Goal: Information Seeking & Learning: Learn about a topic

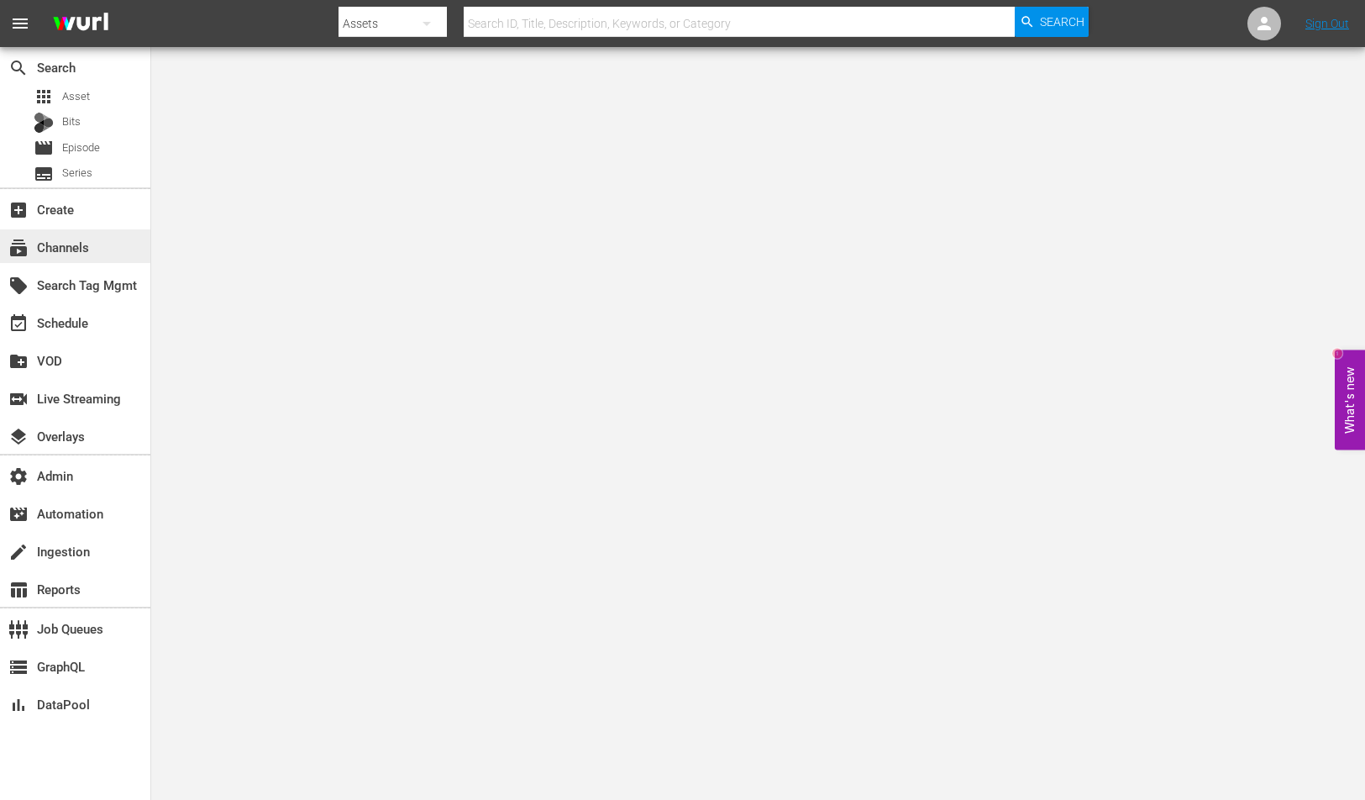
click at [103, 237] on div "subscriptions Channels" at bounding box center [75, 246] width 150 height 34
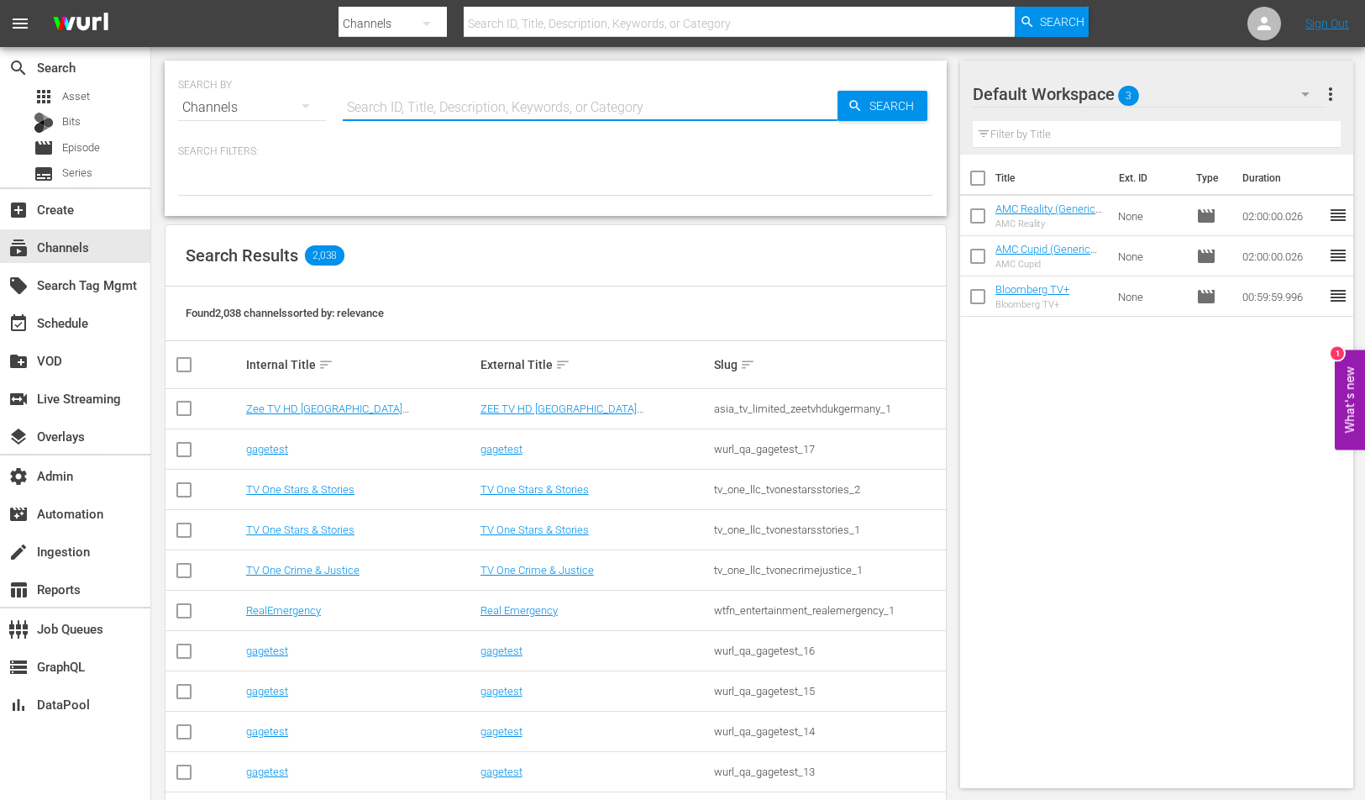
click at [668, 92] on input "text" at bounding box center [590, 107] width 495 height 40
type input "pastewka"
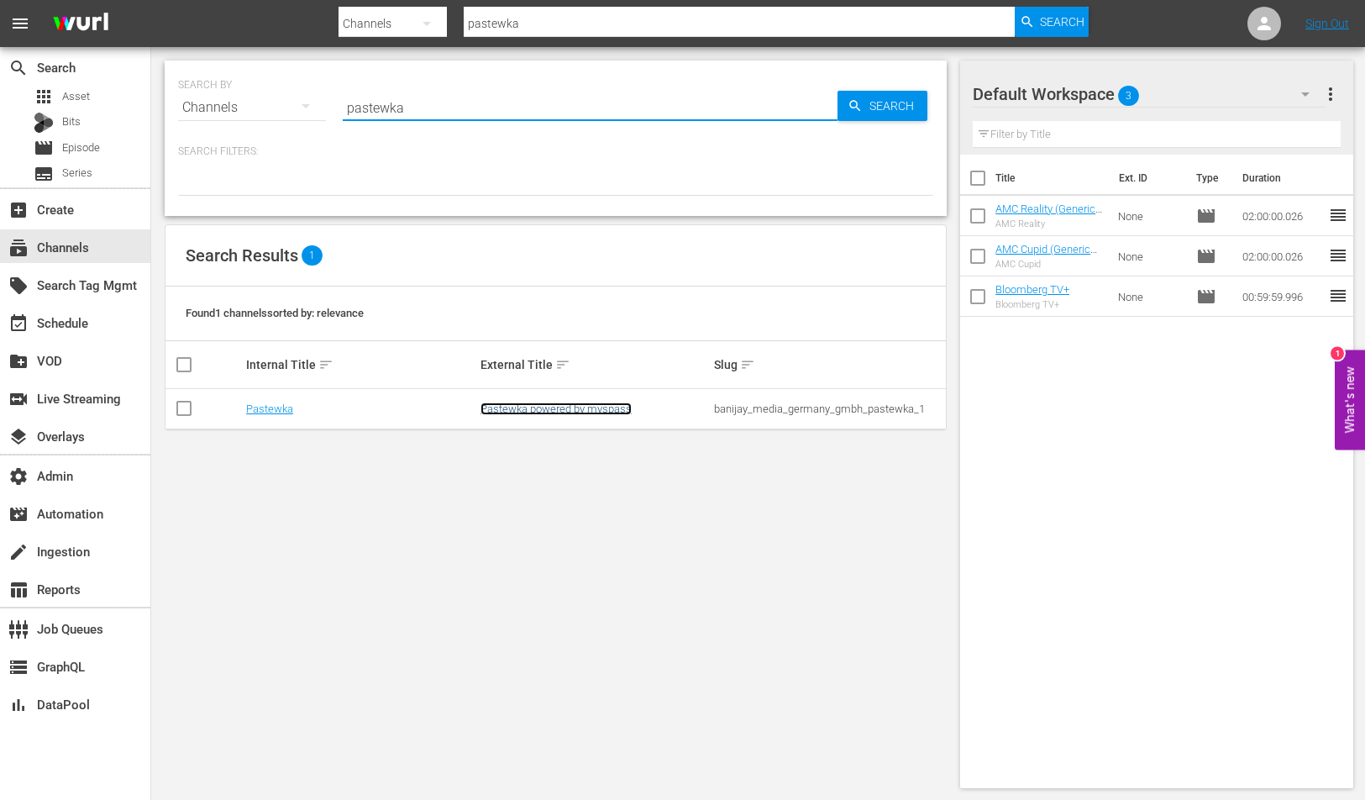
click at [588, 405] on link "Pastewka powered by myspass" at bounding box center [556, 408] width 151 height 13
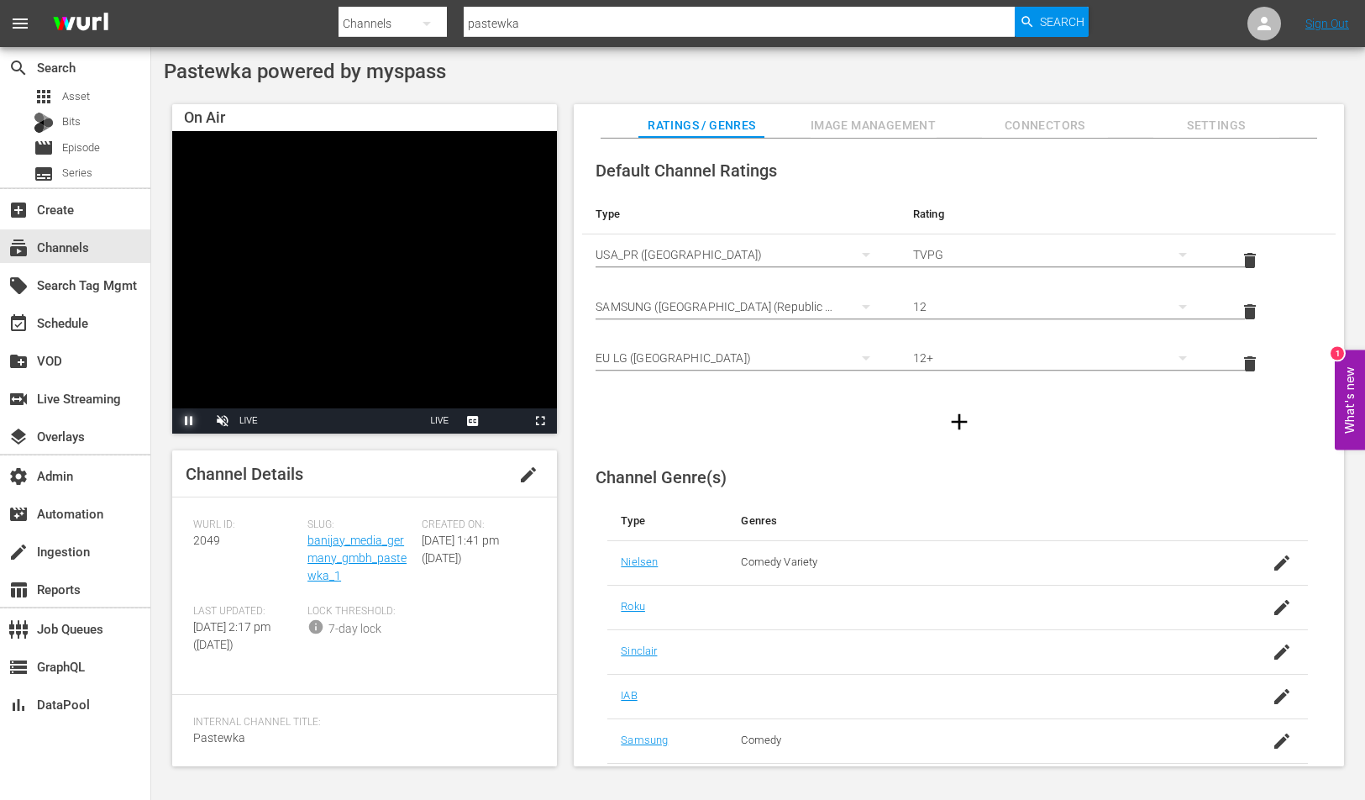
click at [189, 421] on span "Video Player" at bounding box center [189, 421] width 0 height 0
click at [891, 134] on span "Image Management" at bounding box center [874, 125] width 126 height 21
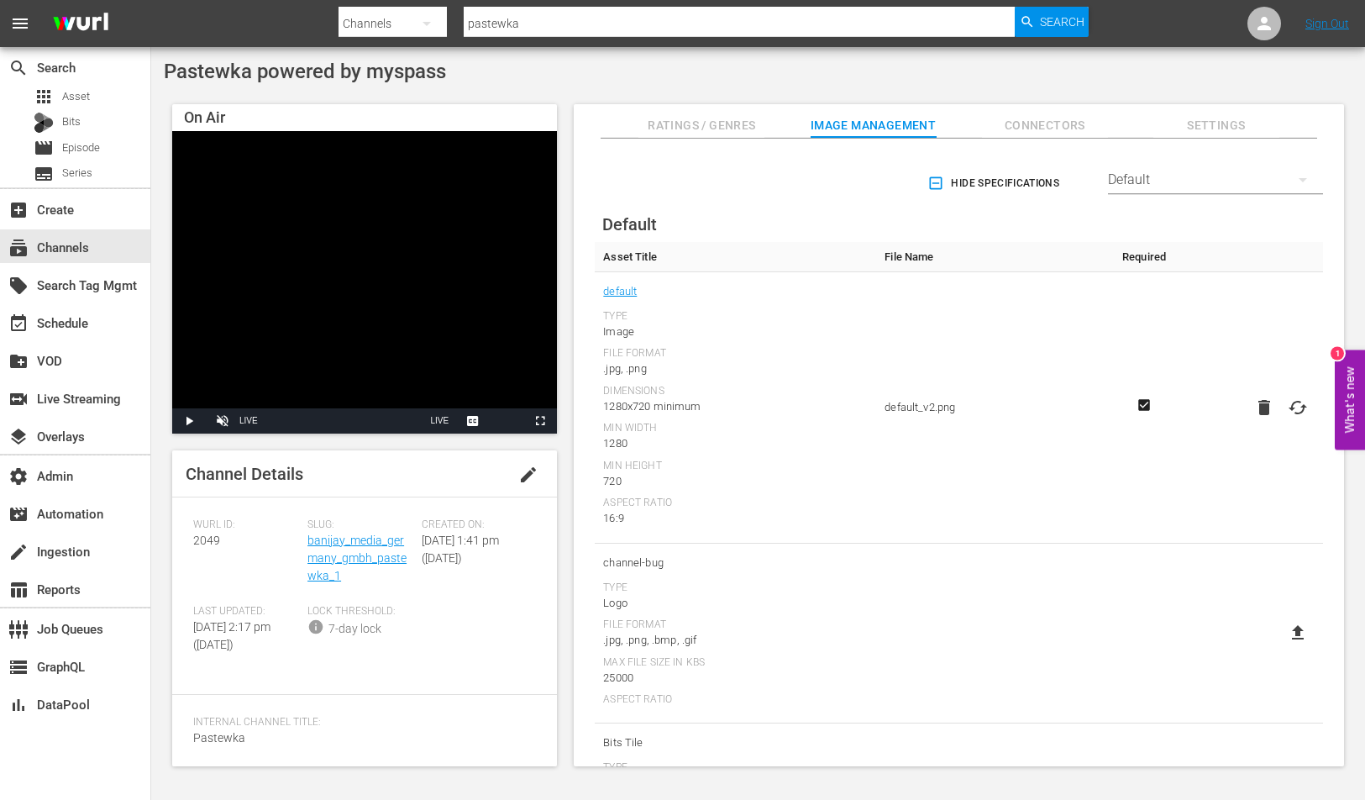
scroll to position [1, 0]
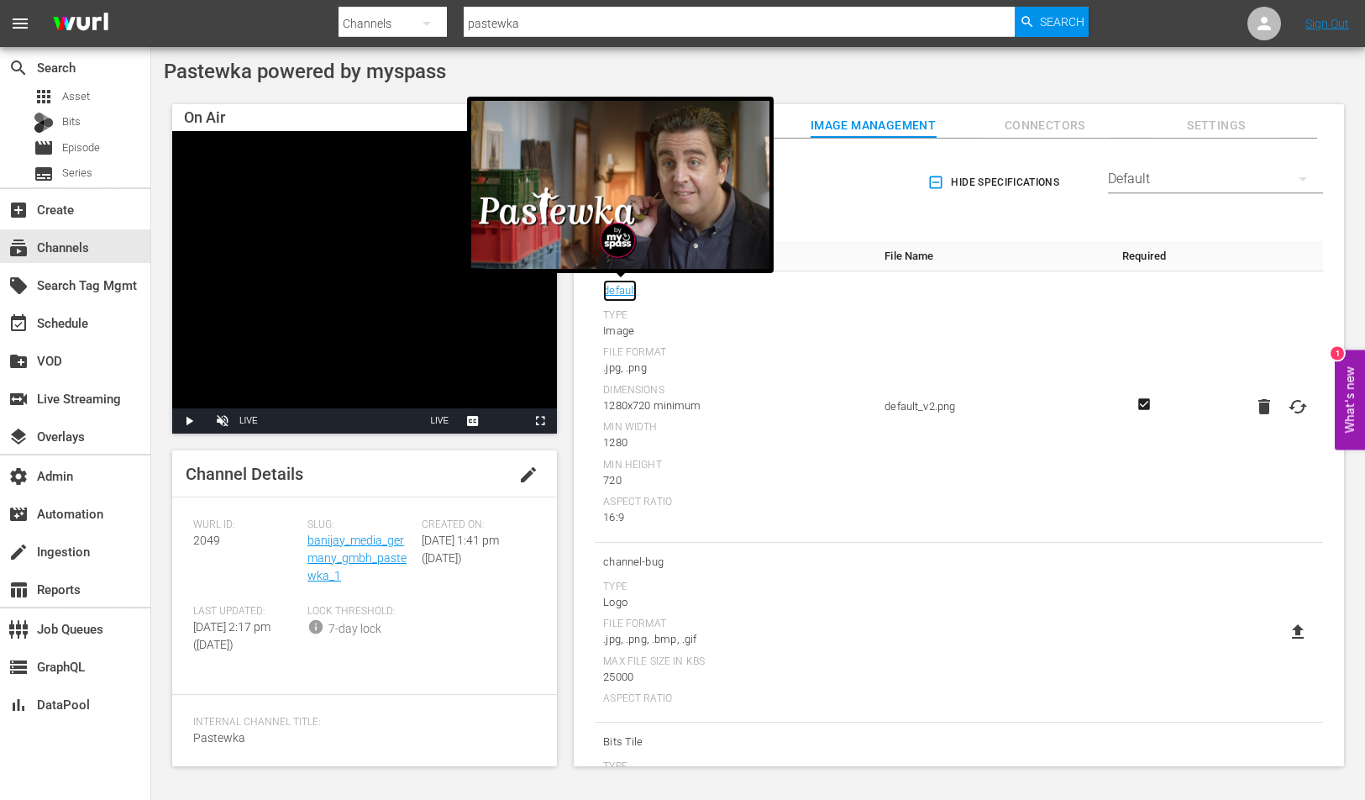
click at [622, 295] on link "default" at bounding box center [620, 291] width 34 height 22
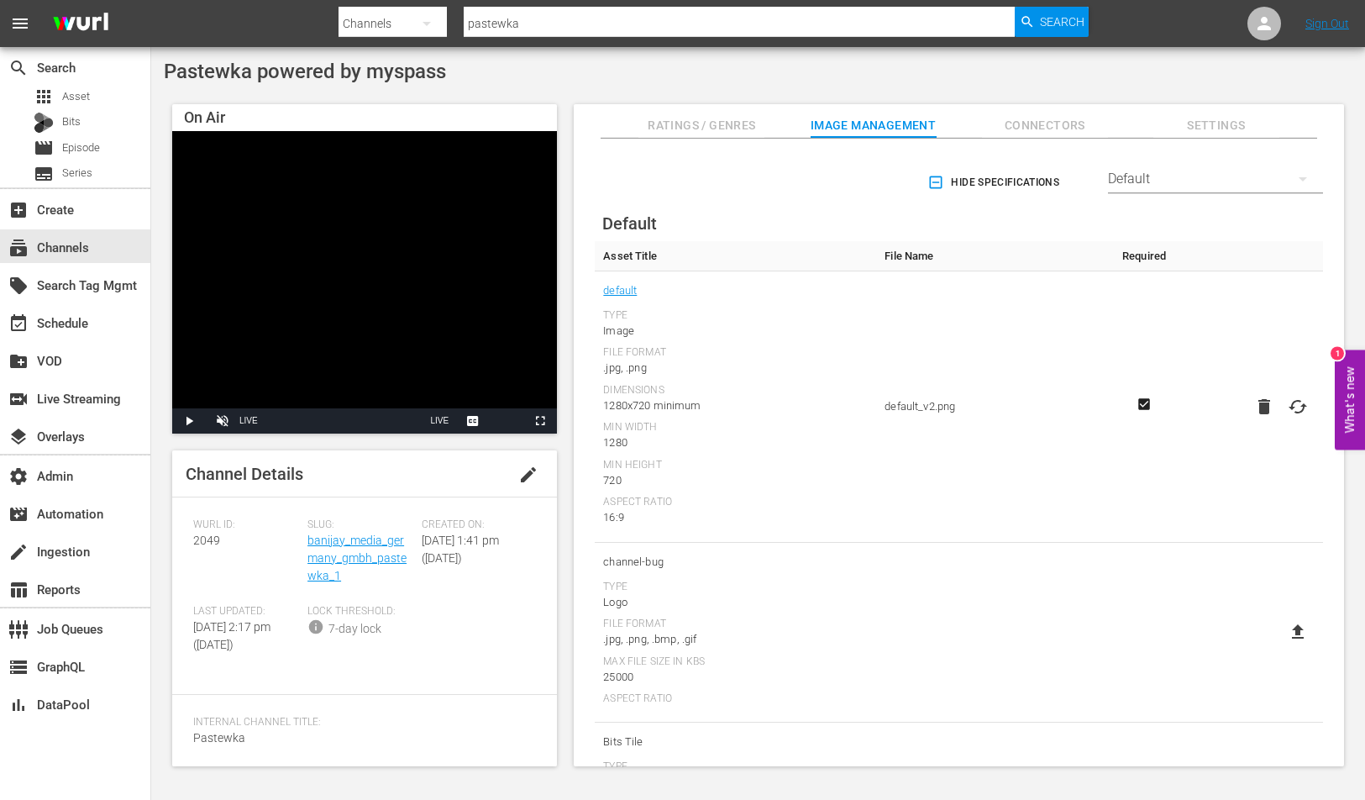
click at [424, 674] on div "[PERSON_NAME] ID: 2049 Slug: banijay_media_germany_gmbh_pastewka_1 Created On: …" at bounding box center [364, 595] width 343 height 155
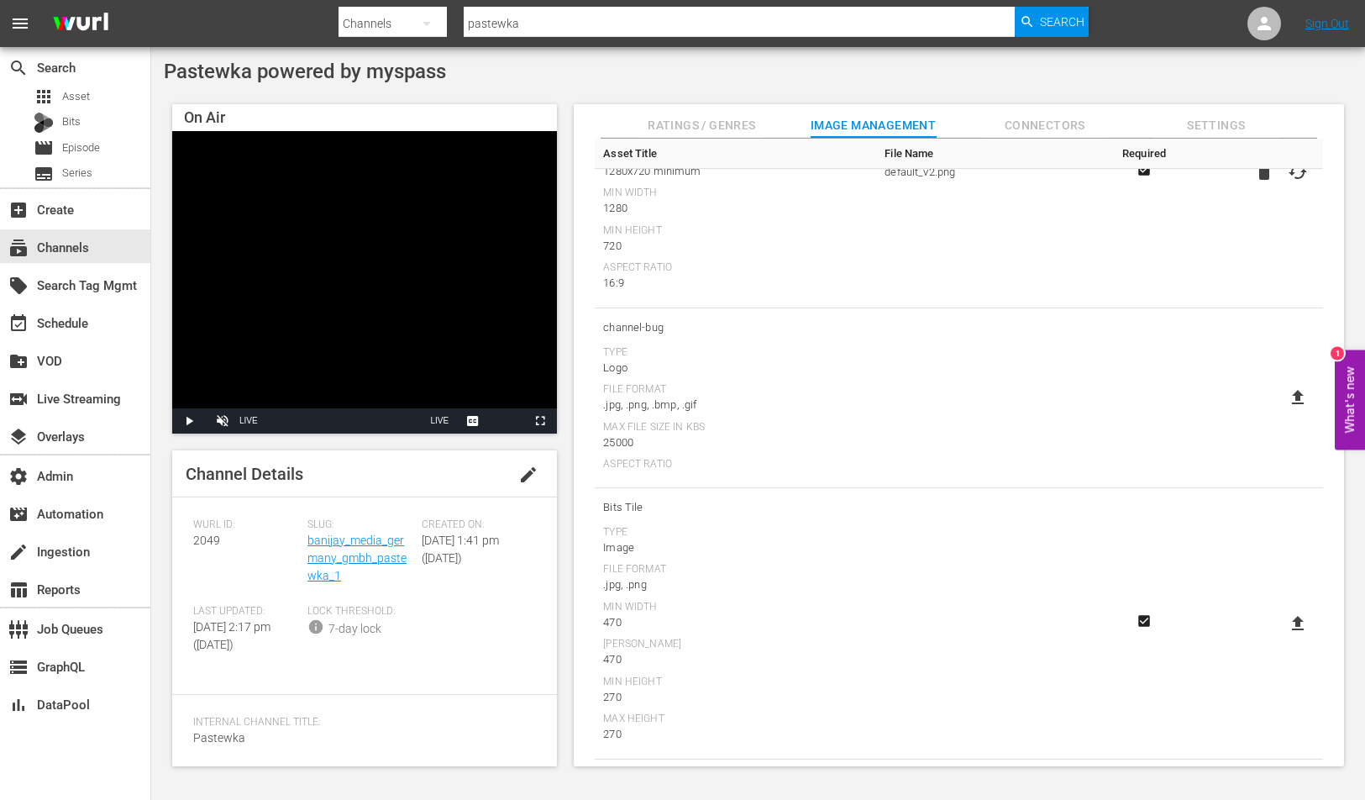
scroll to position [59, 0]
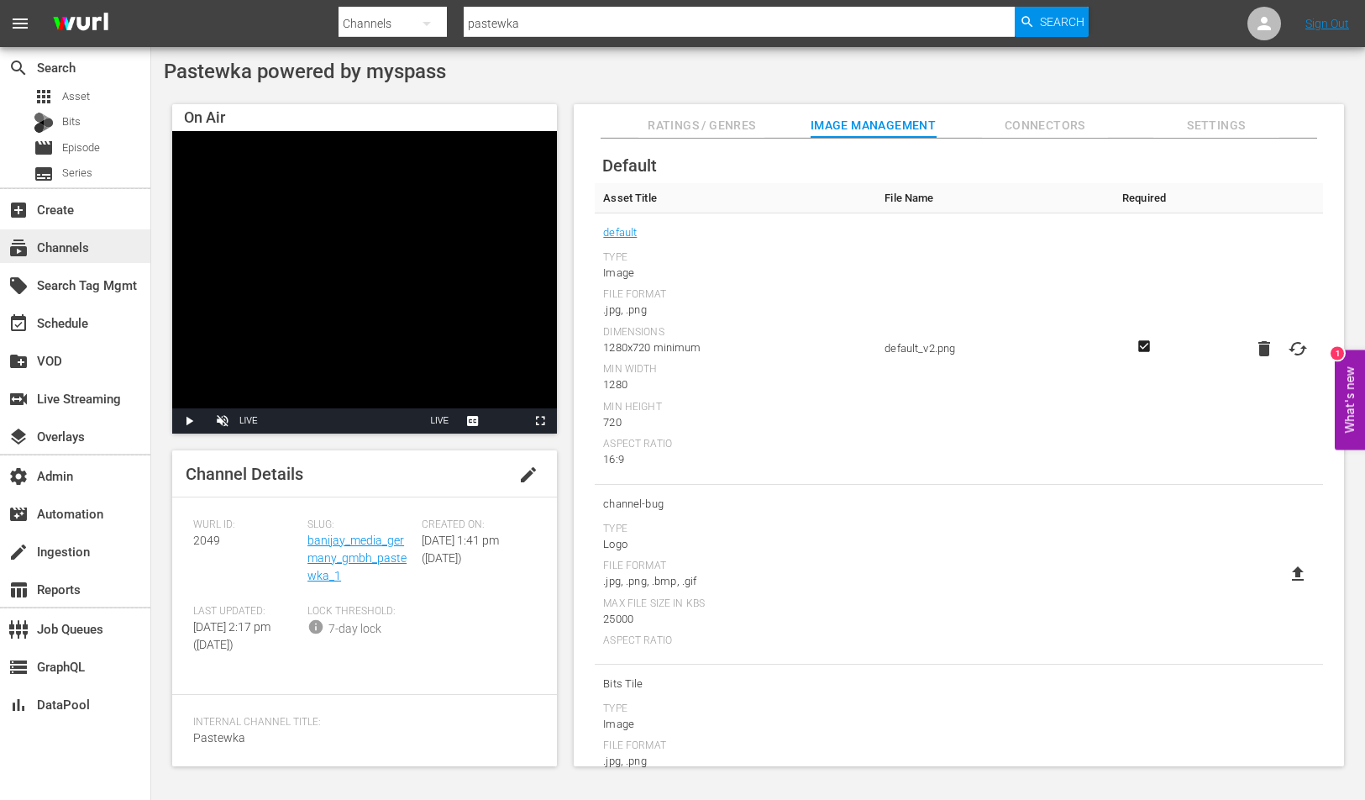
click at [135, 234] on div "subscriptions Channels" at bounding box center [75, 246] width 150 height 34
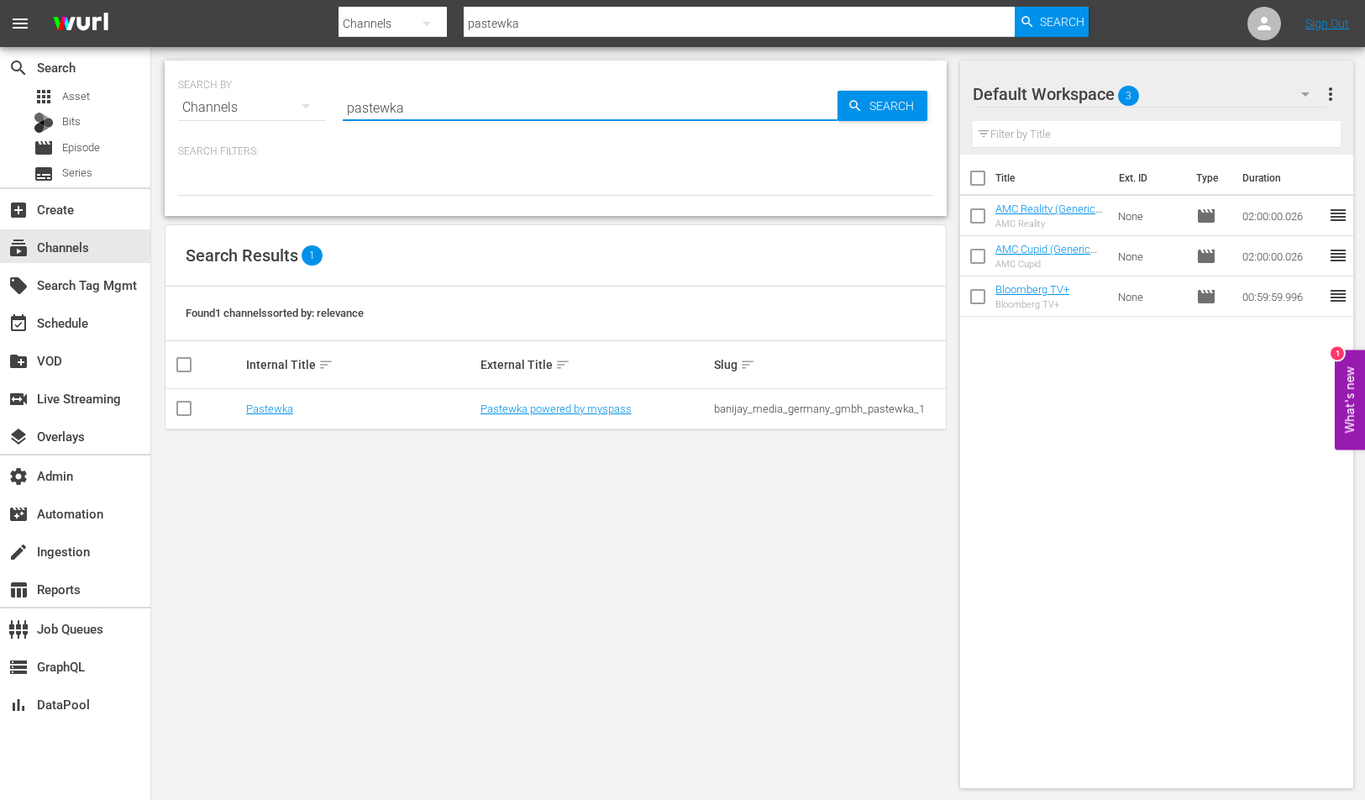
click at [463, 124] on input "pastewka" at bounding box center [590, 107] width 495 height 40
type input "love after lockup"
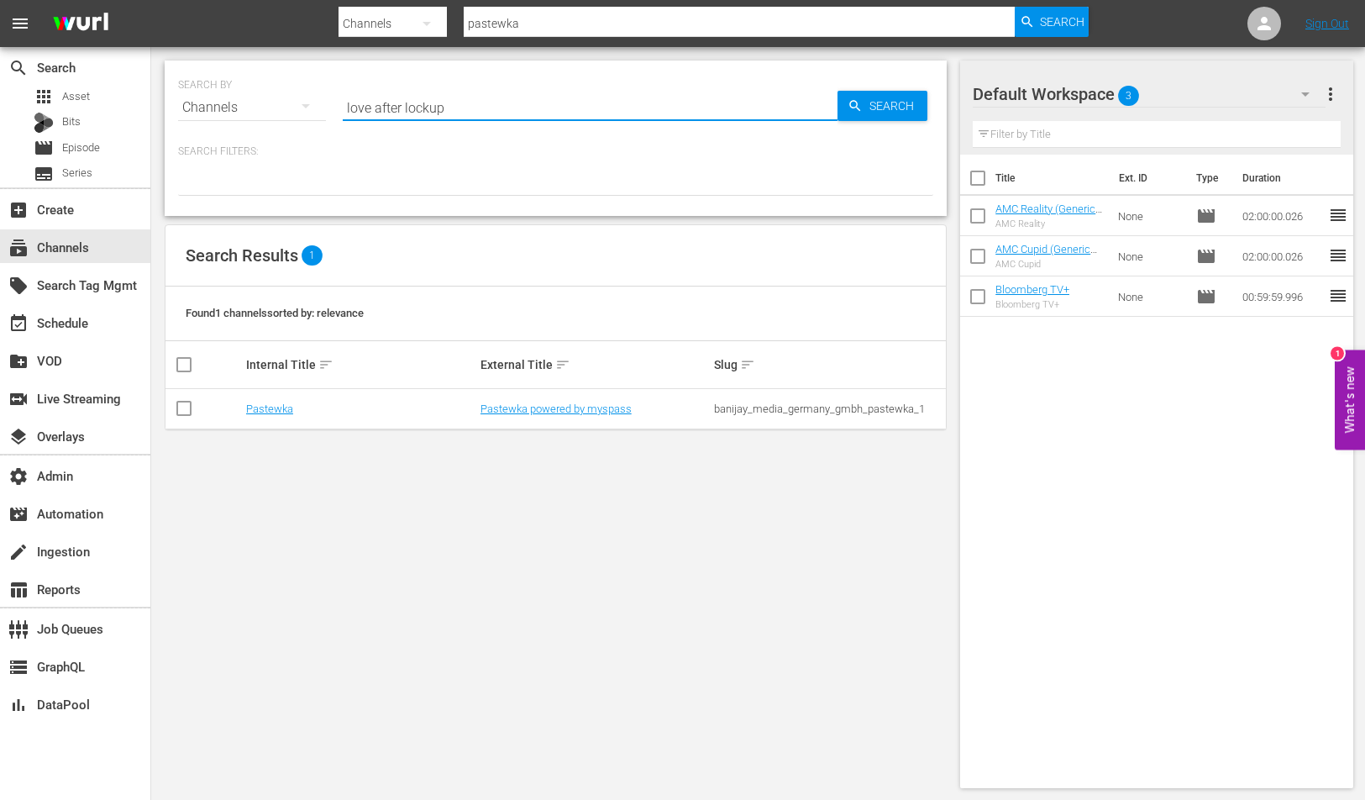
type input "love after lockup"
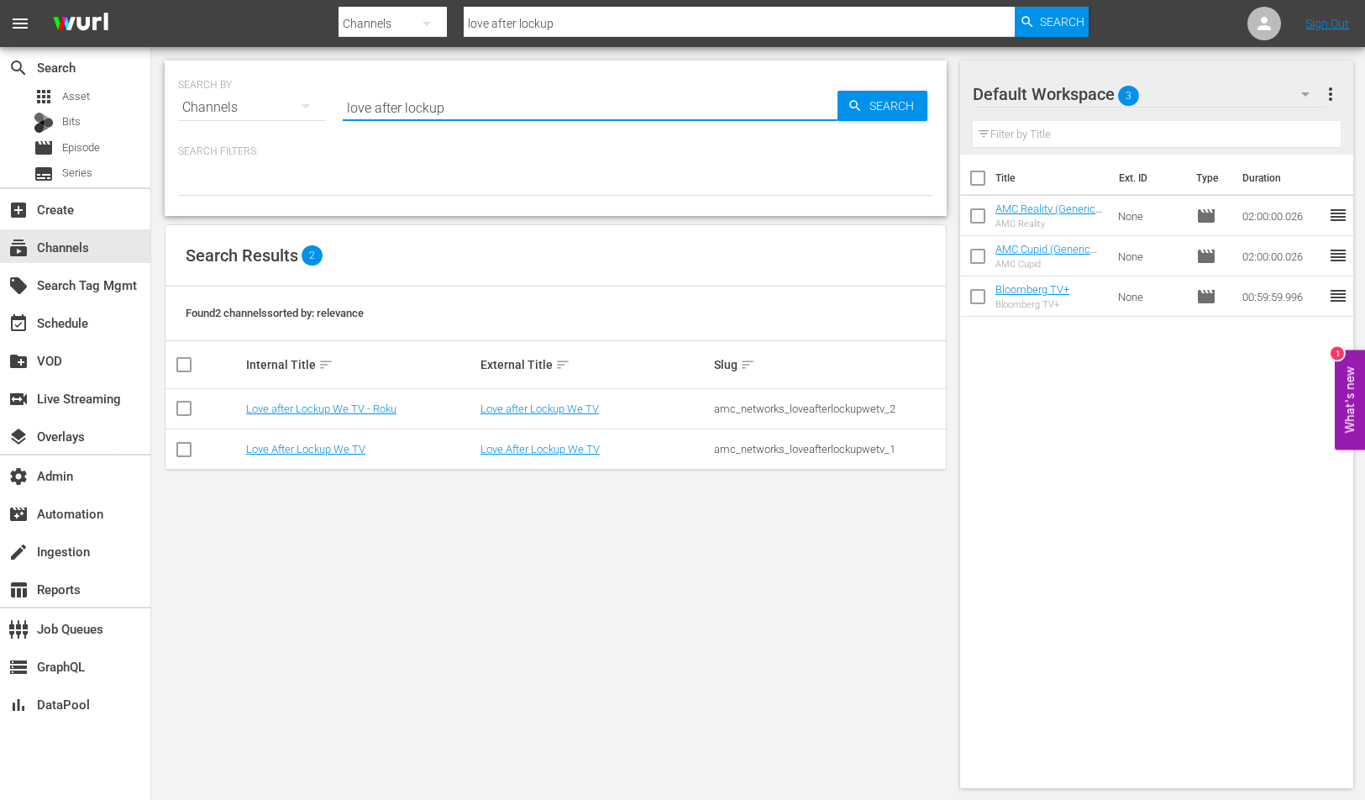
click at [419, 105] on input "love after lockup" at bounding box center [590, 107] width 495 height 40
click at [427, 104] on input "love after lockup" at bounding box center [590, 107] width 495 height 40
type input "love after lock up"
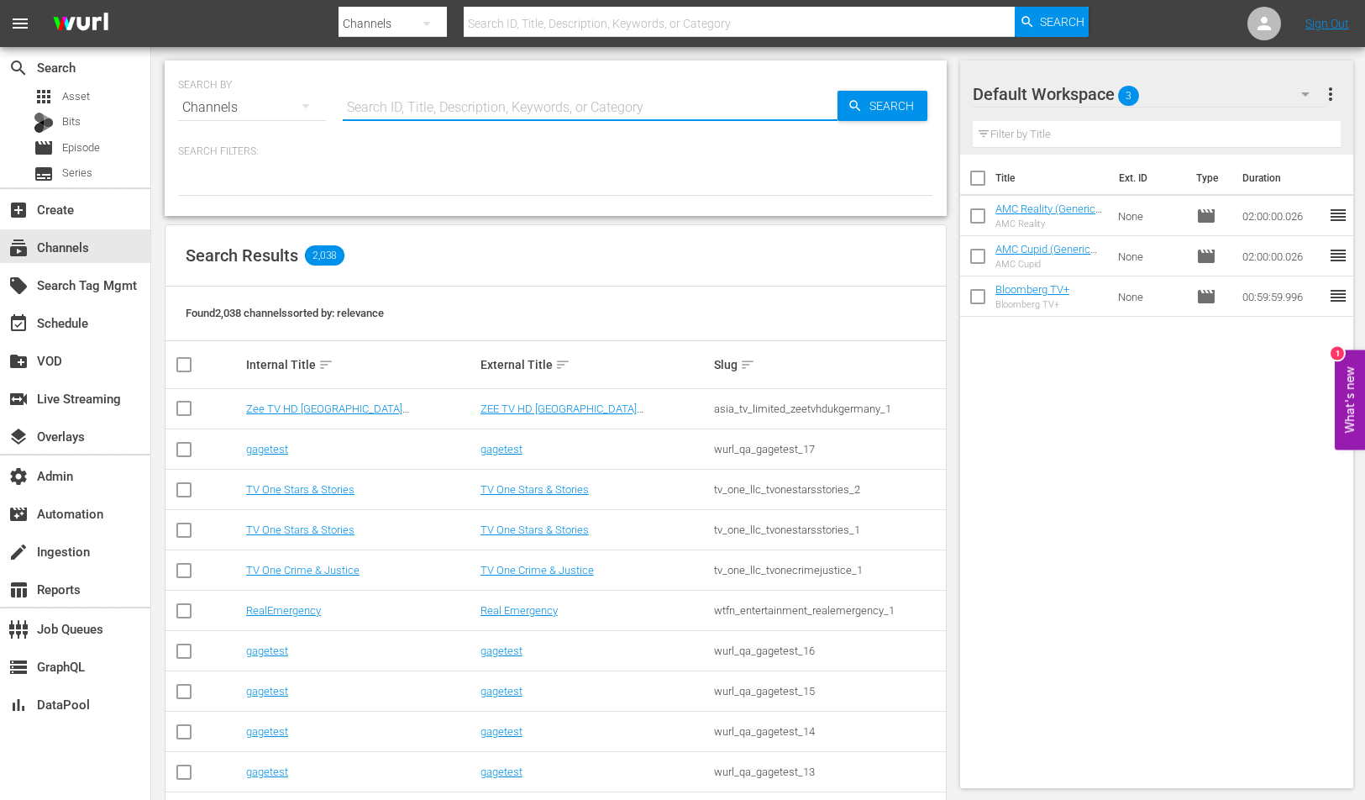
click at [515, 122] on input "text" at bounding box center [590, 107] width 495 height 40
click at [513, 113] on input "text" at bounding box center [590, 107] width 495 height 40
type input "Eurovision"
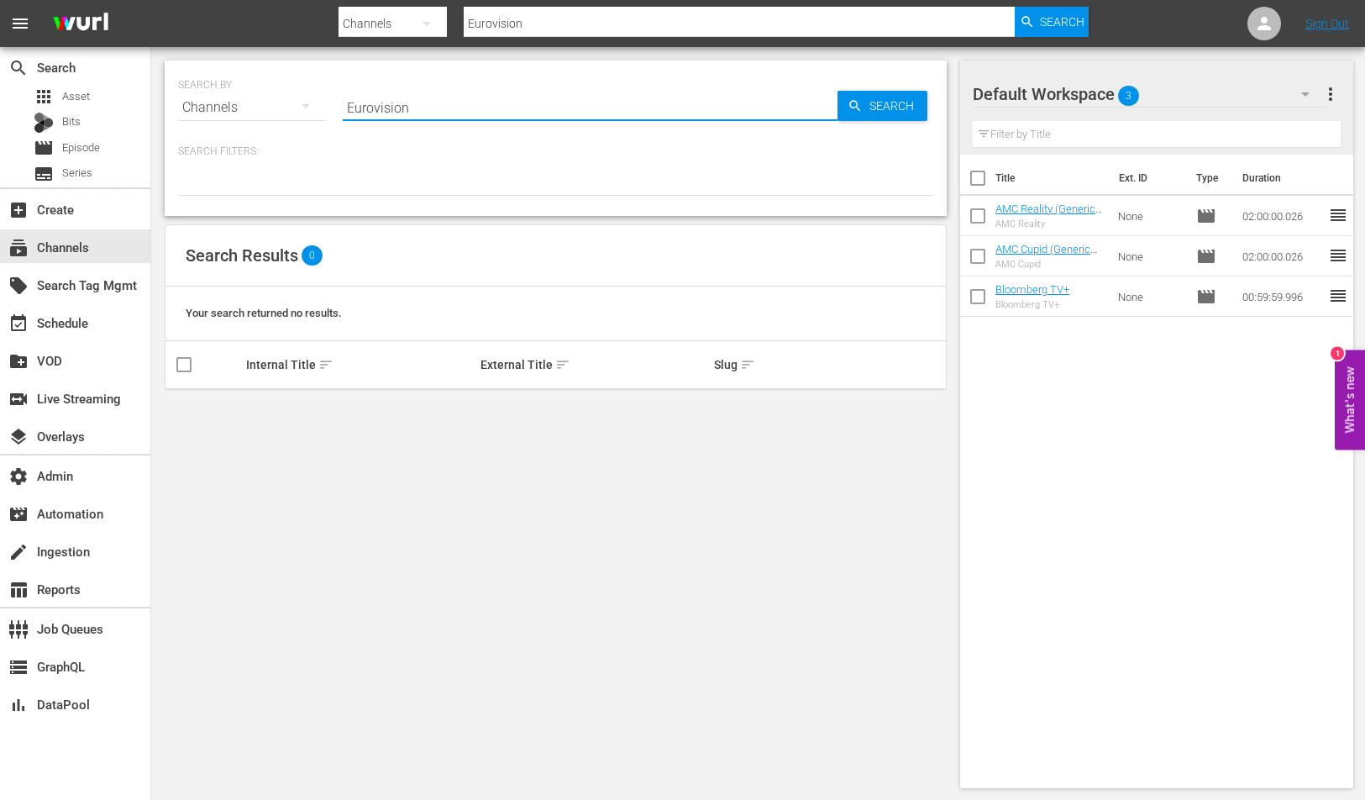
click at [446, 116] on input "Eurovision" at bounding box center [590, 107] width 495 height 40
type input "shark tank latino"
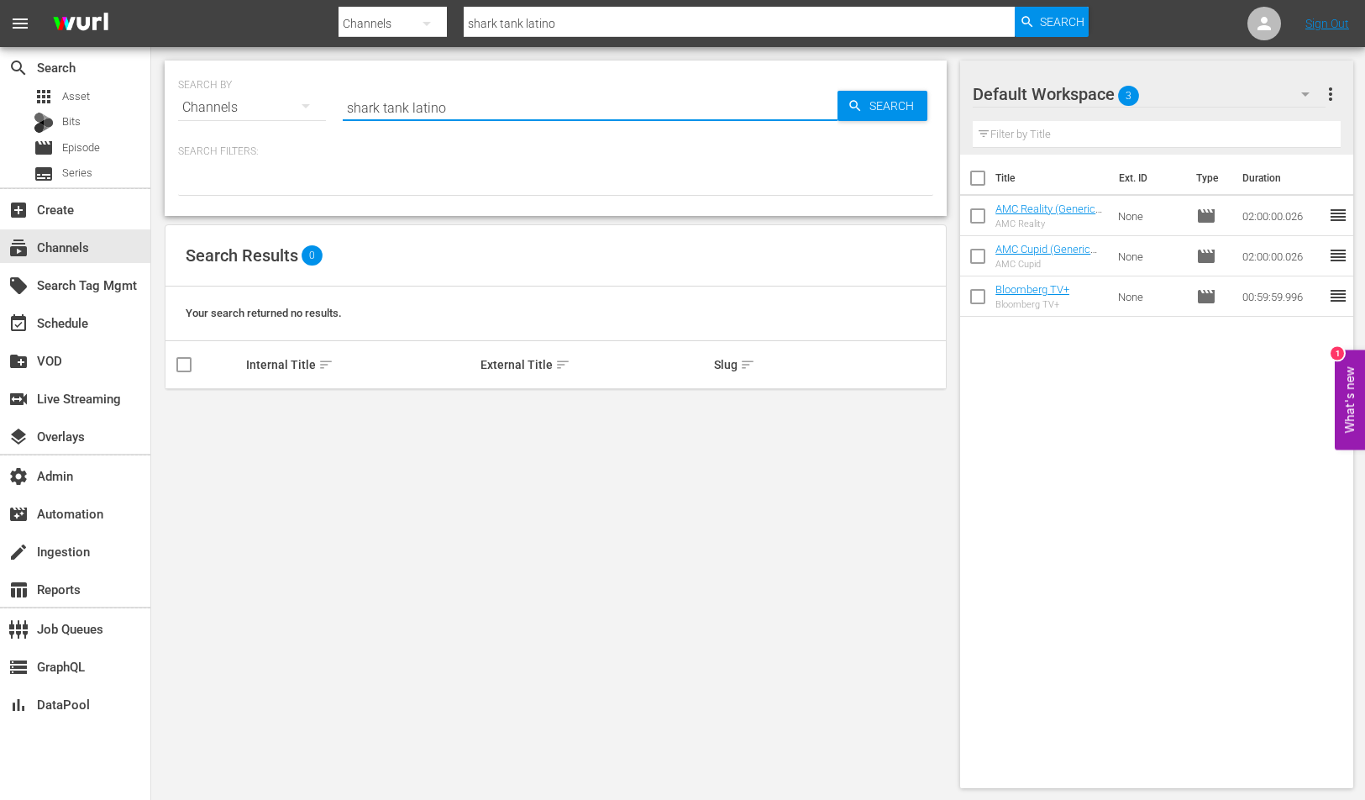
click at [534, 109] on input "shark tank latino" at bounding box center [590, 107] width 495 height 40
type input "shark tank"
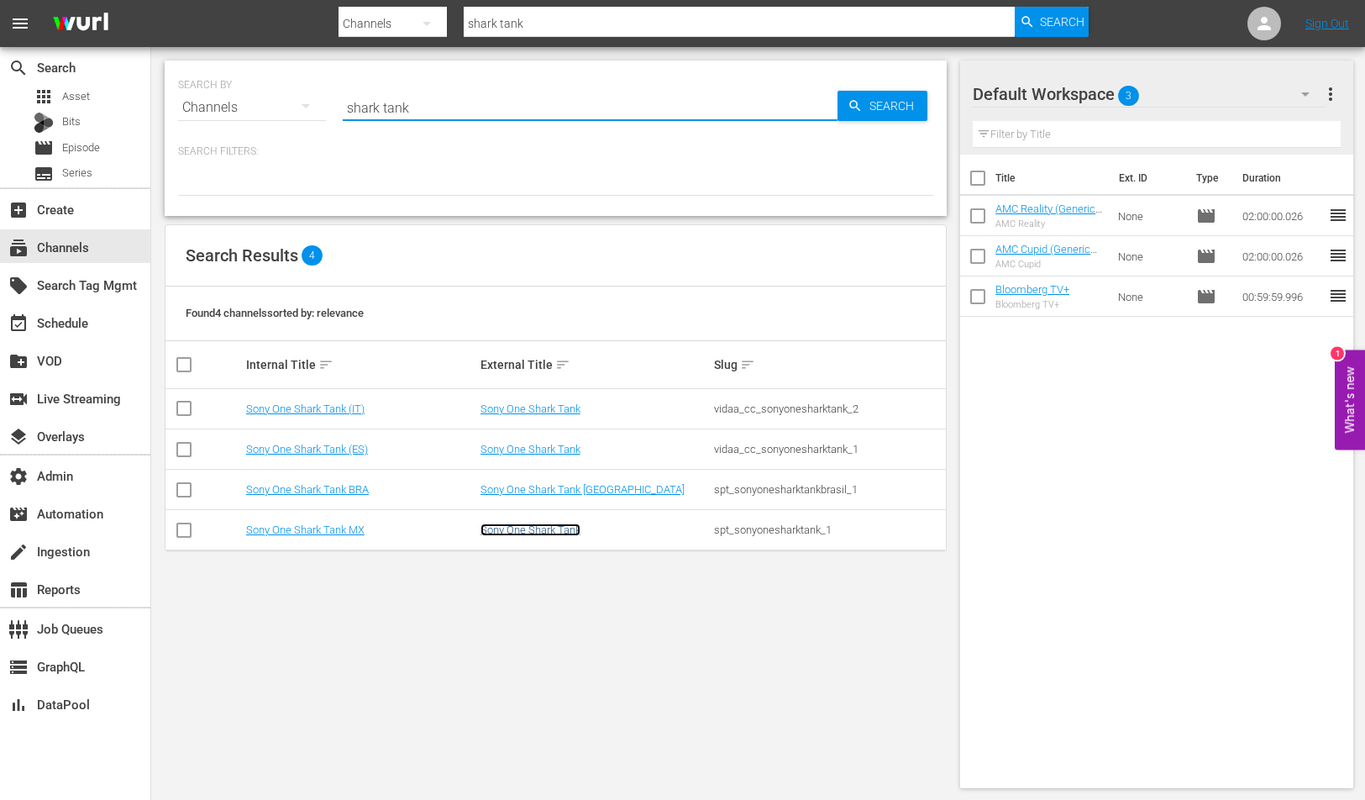
click at [517, 534] on link "Sony One Shark Tank" at bounding box center [531, 529] width 100 height 13
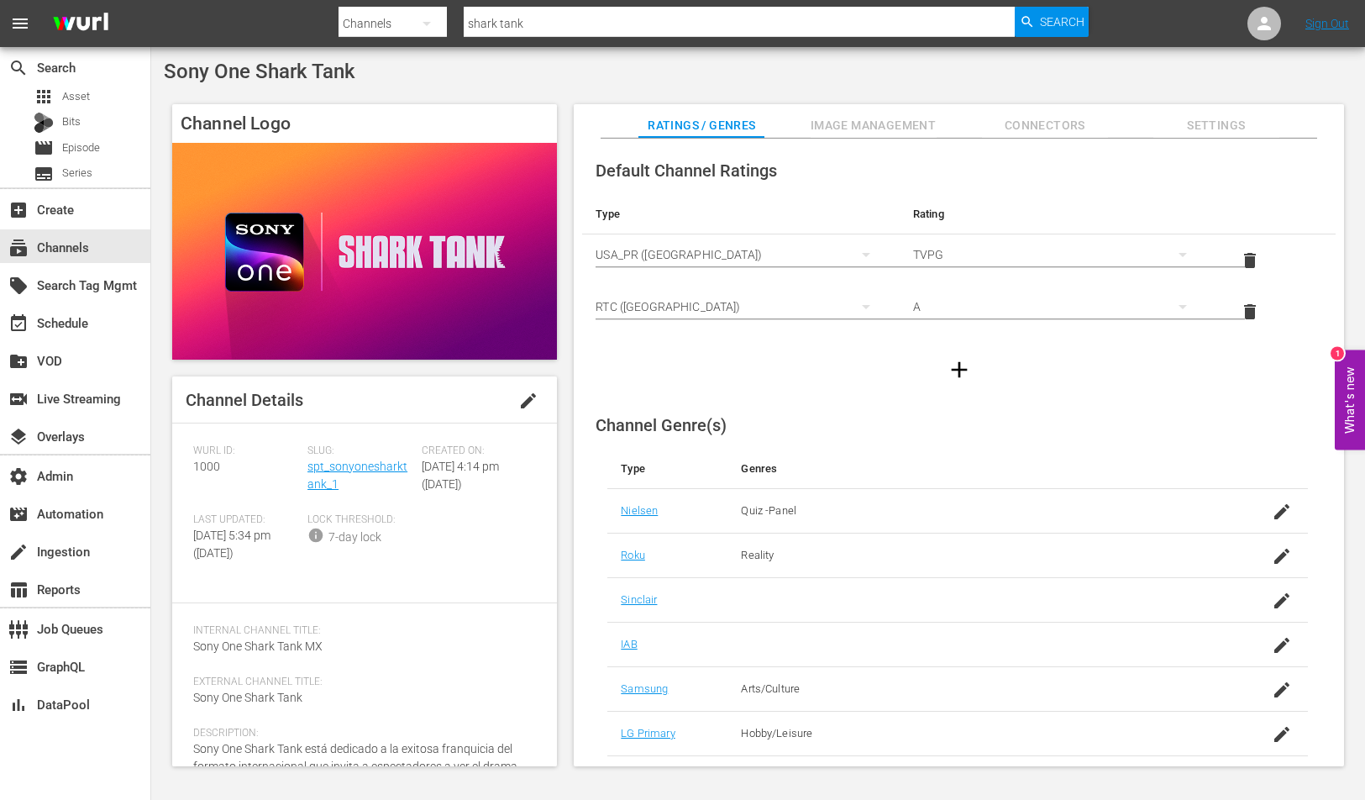
scroll to position [100, 0]
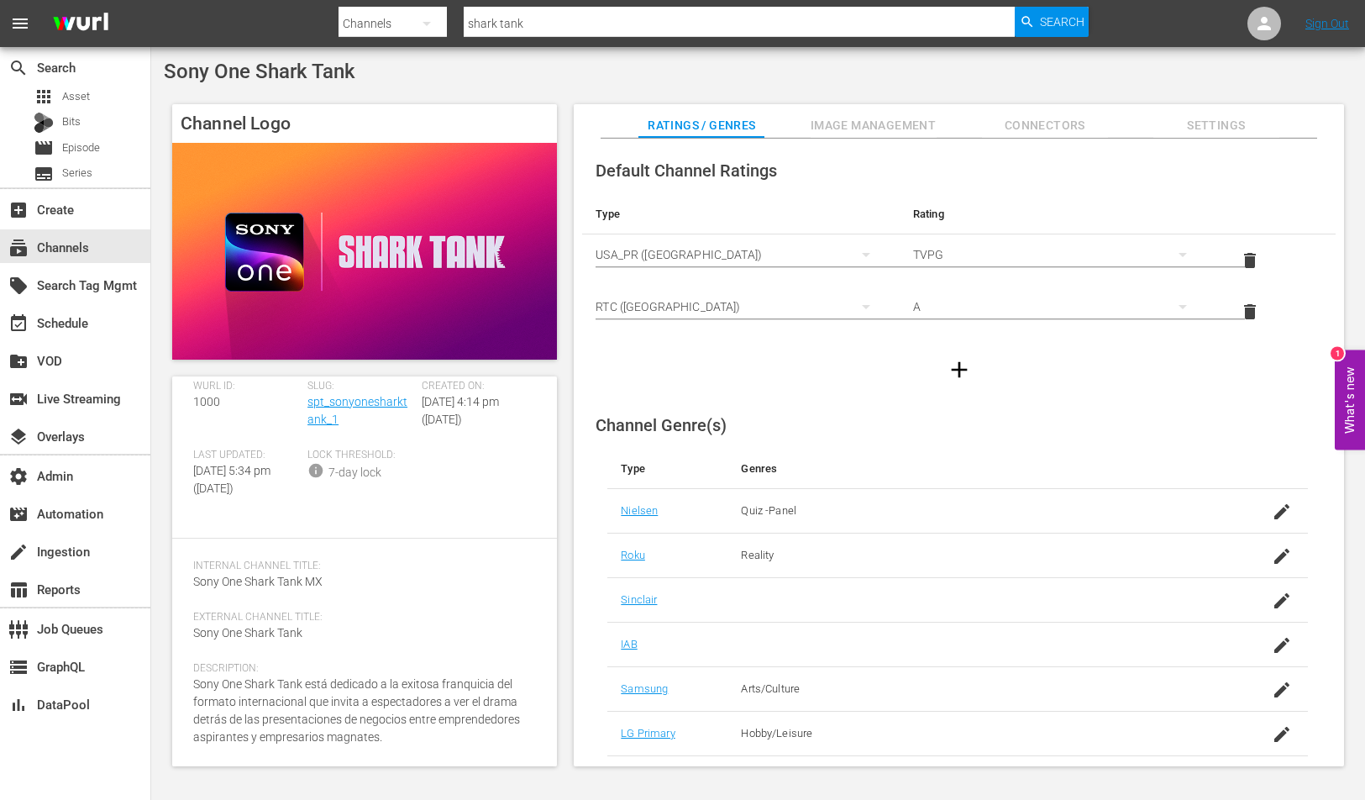
click at [338, 702] on span "Sony One Shark Tank está dedicado a la exitosa franquicia del formato internaci…" at bounding box center [356, 710] width 327 height 66
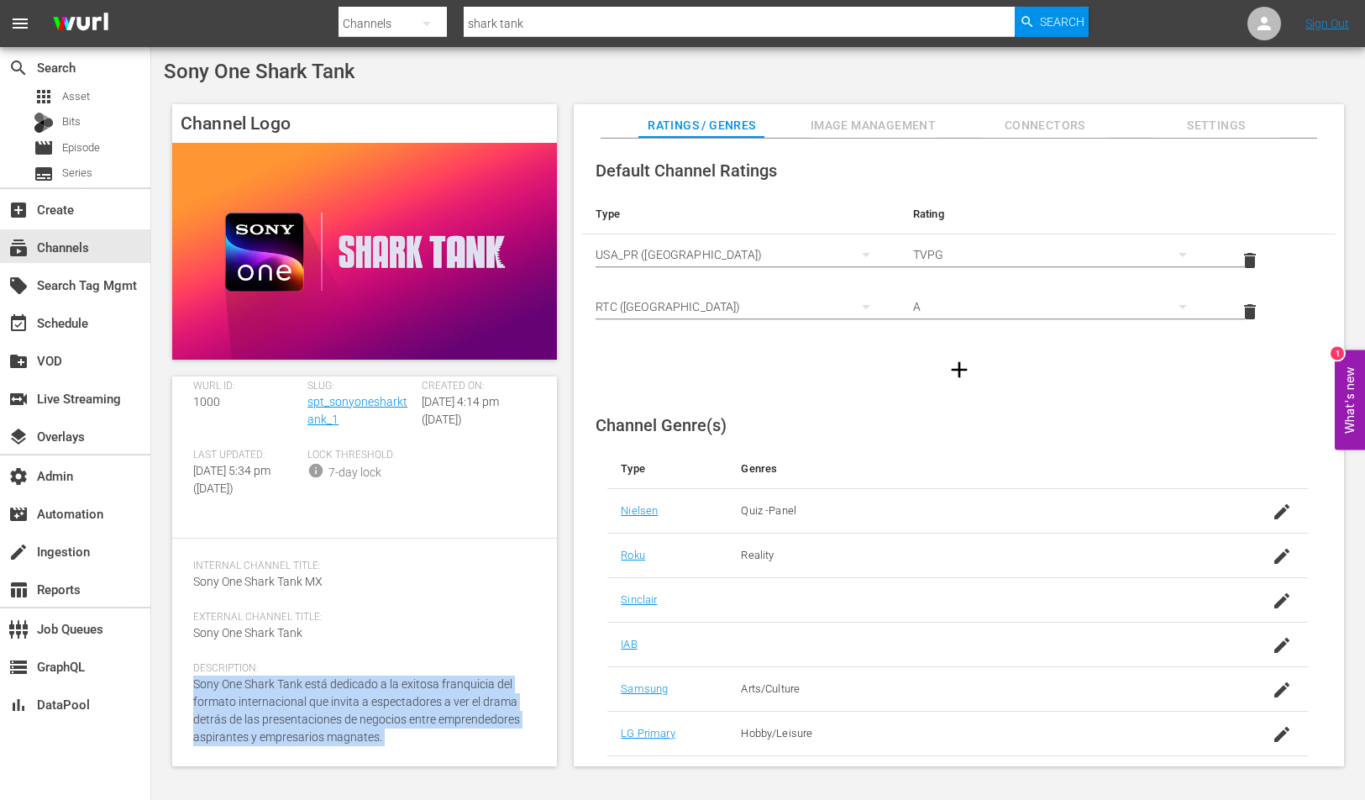
click at [338, 705] on span "Sony One Shark Tank está dedicado a la exitosa franquicia del formato internaci…" at bounding box center [356, 710] width 327 height 66
click at [855, 125] on span "Image Management" at bounding box center [874, 125] width 126 height 21
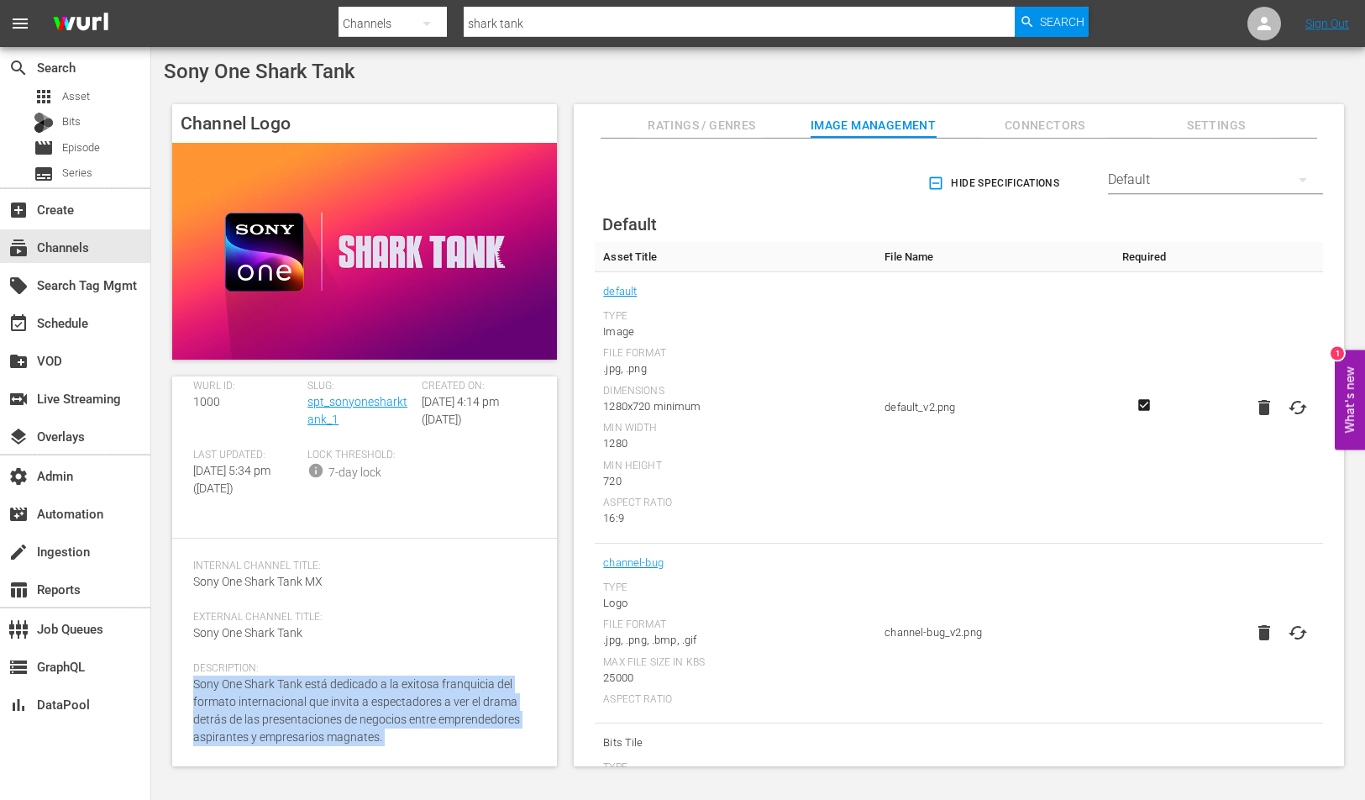
scroll to position [0, 0]
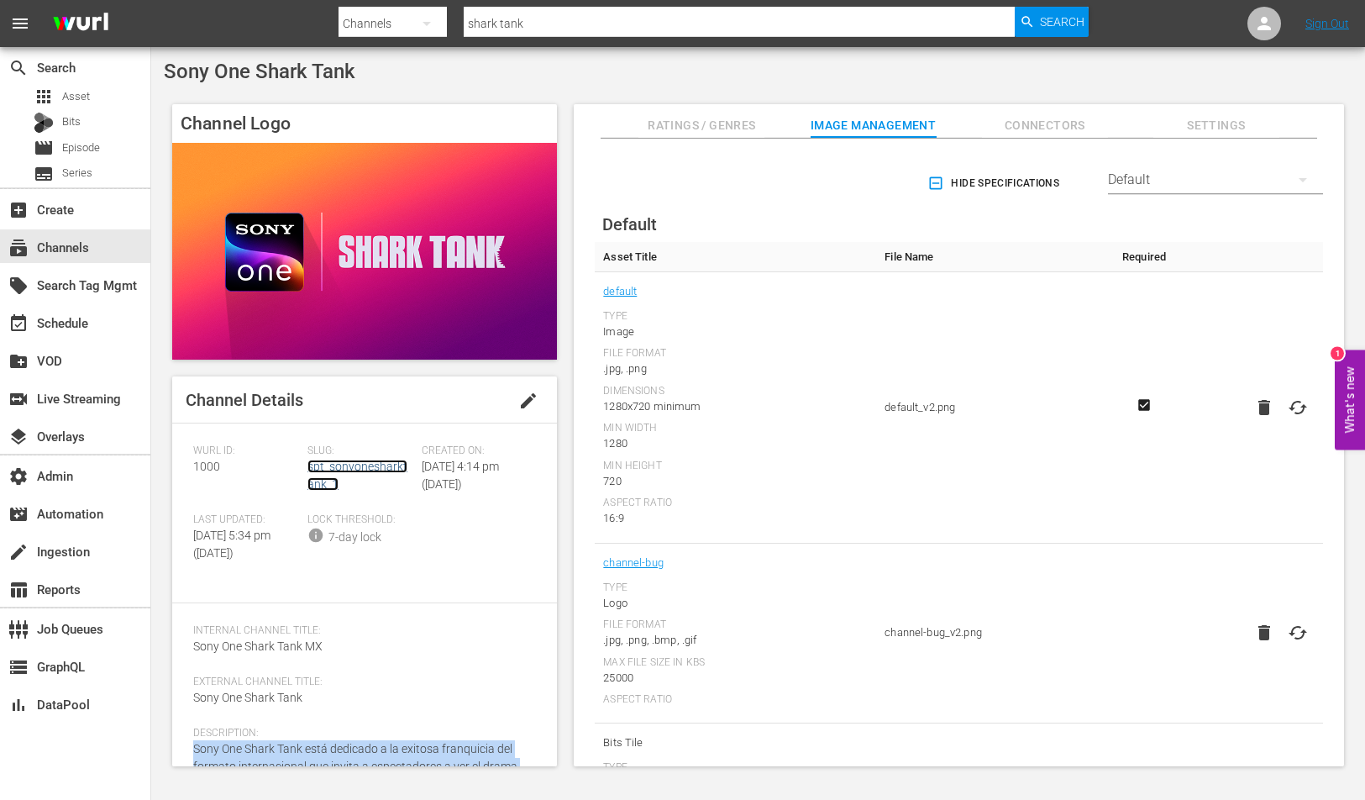
click at [329, 471] on link "spt_sonyonesharktank_1" at bounding box center [358, 475] width 100 height 31
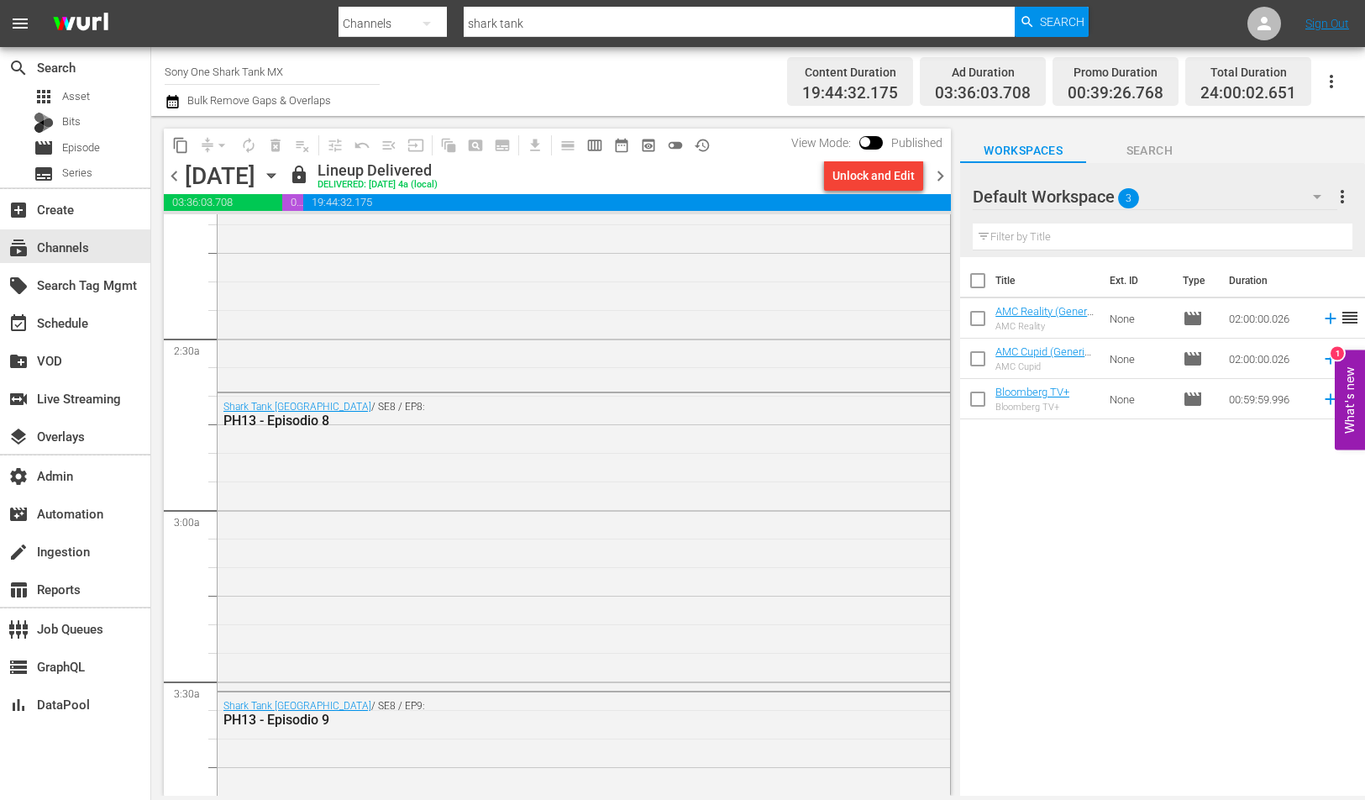
click at [660, 429] on div "Shark Tank México / SE8 / EP8: PH13 - Episodio 8" at bounding box center [584, 413] width 733 height 41
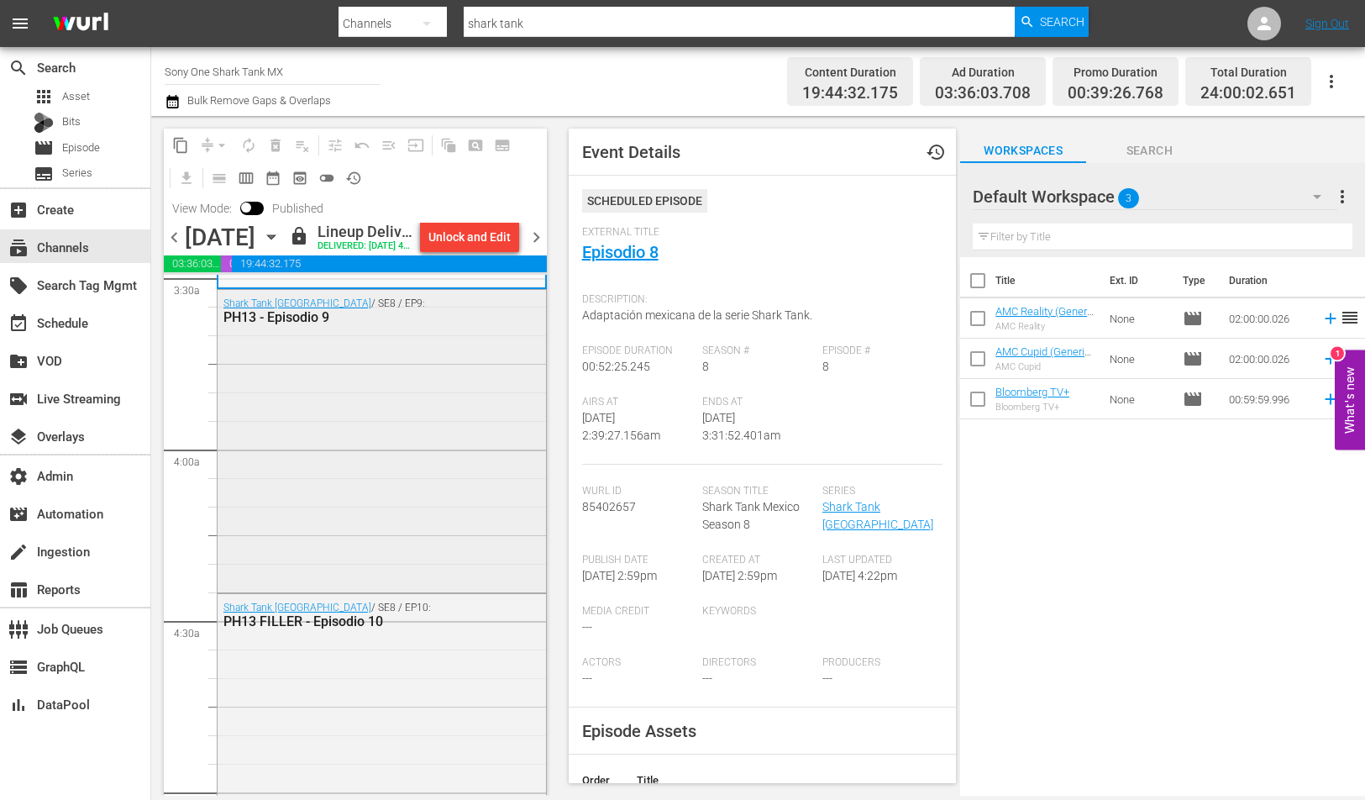
scroll to position [1197, 0]
click at [480, 582] on div "Shark Tank México / SE8 / EP9: PH13 - Episodio 9" at bounding box center [382, 438] width 329 height 299
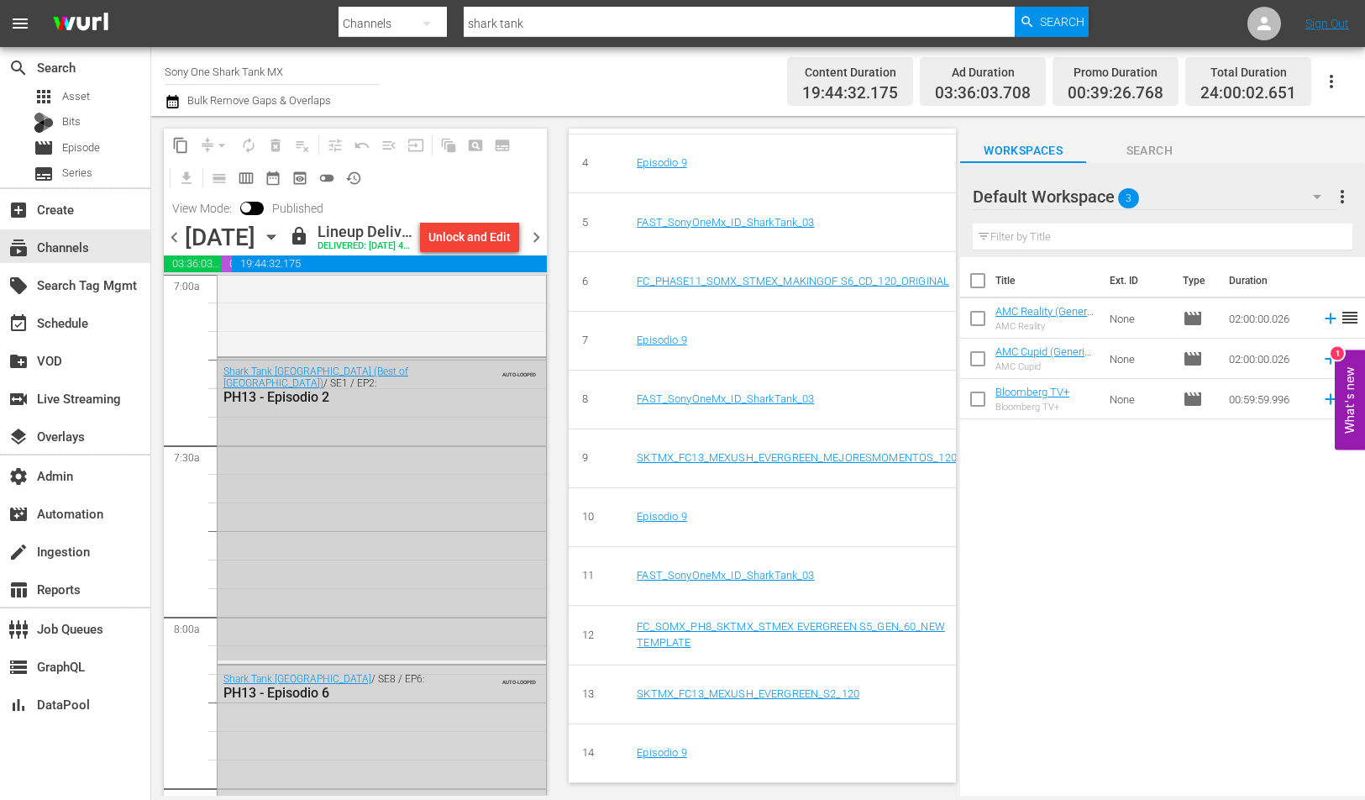
scroll to position [2424, 0]
